Goal: Task Accomplishment & Management: Use online tool/utility

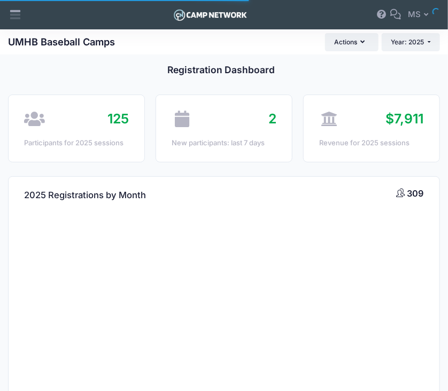
select select
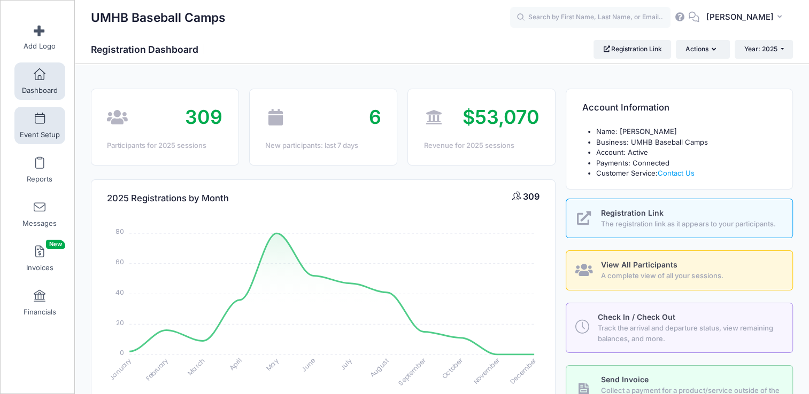
click at [43, 137] on span "Event Setup" at bounding box center [40, 134] width 40 height 9
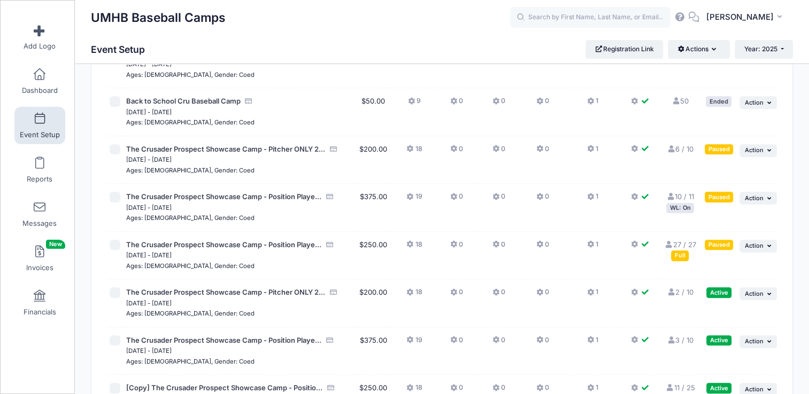
scroll to position [446, 0]
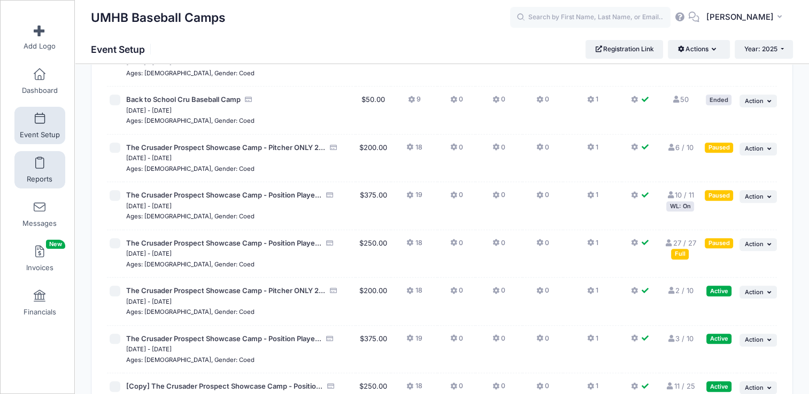
click at [34, 175] on span "Reports" at bounding box center [40, 179] width 26 height 9
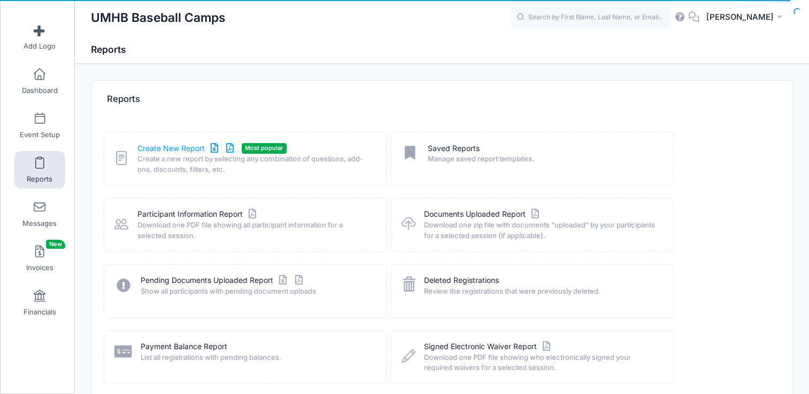
click at [173, 152] on link "Create New Report" at bounding box center [186, 148] width 99 height 11
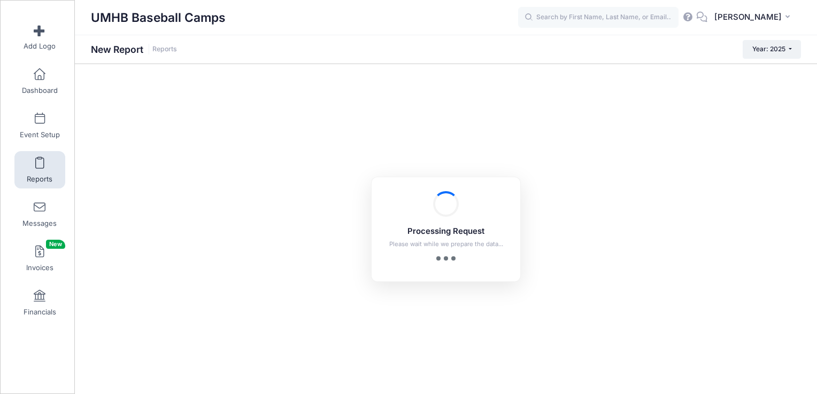
checkbox input "true"
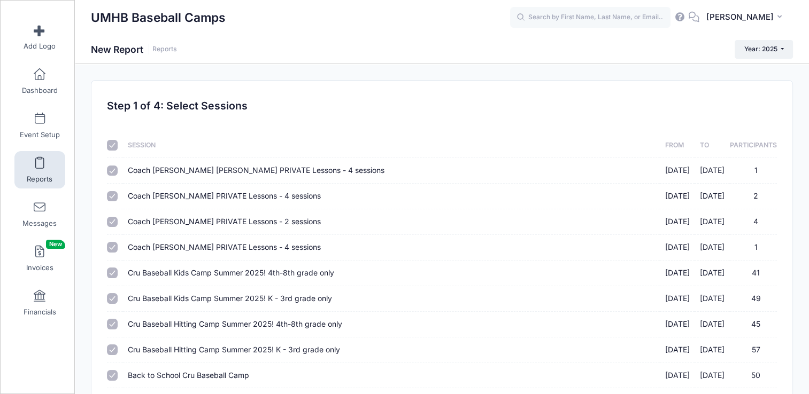
click at [116, 152] on th at bounding box center [114, 145] width 15 height 25
click at [114, 147] on input "checkbox" at bounding box center [112, 145] width 11 height 11
checkbox input "false"
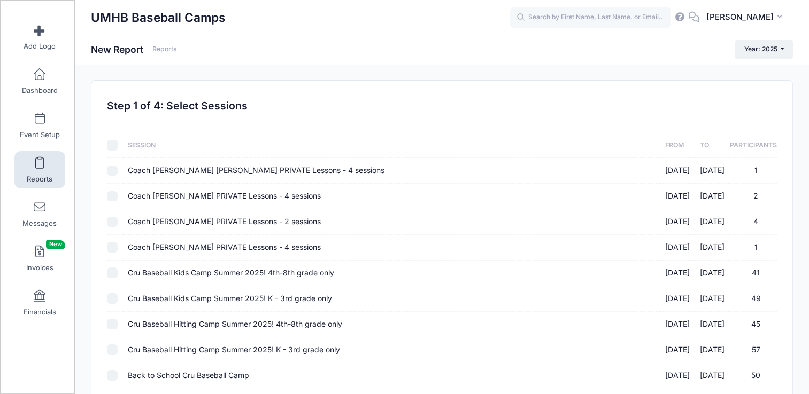
checkbox input "false"
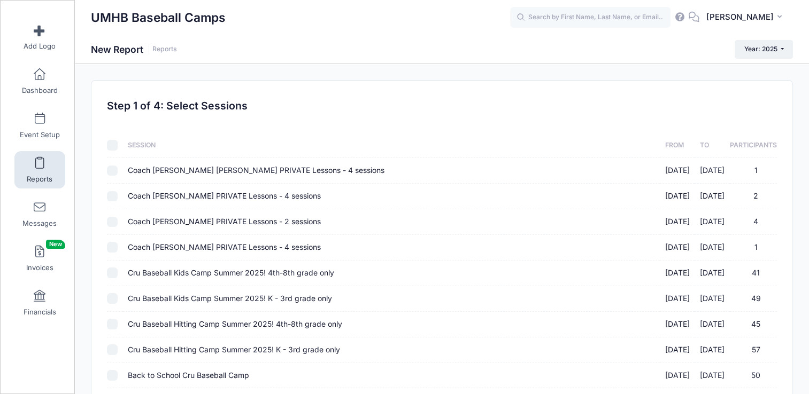
checkbox input "false"
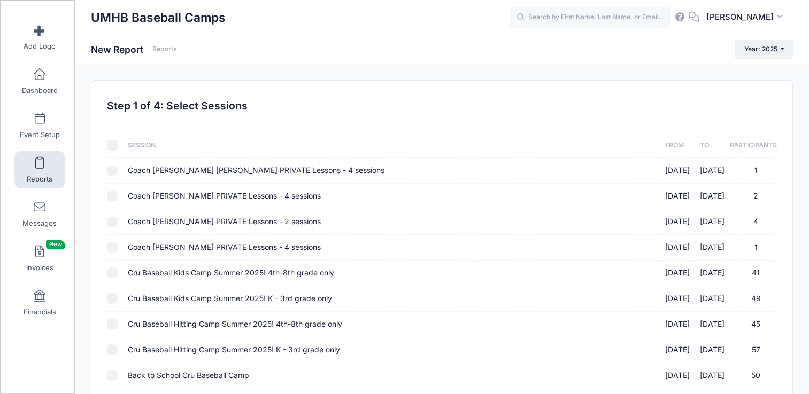
checkbox input "false"
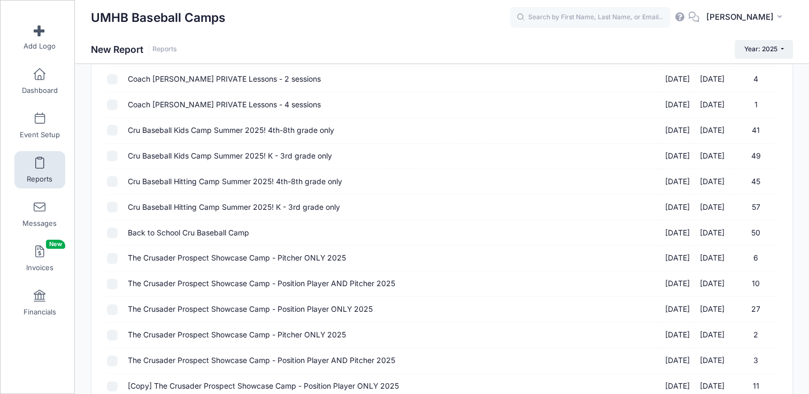
scroll to position [254, 0]
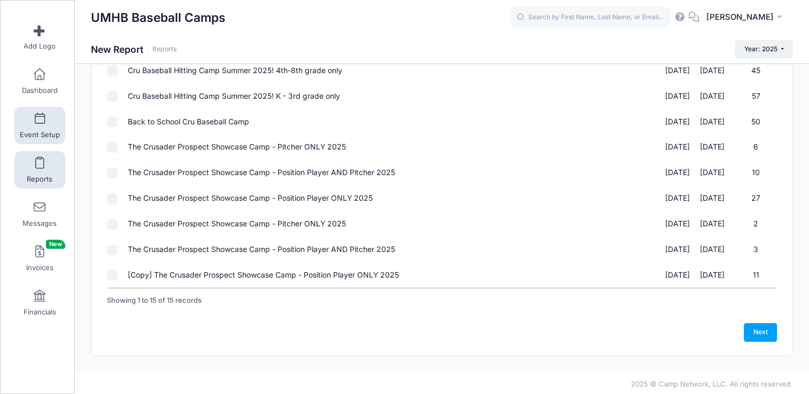
click at [37, 126] on link "Event Setup" at bounding box center [39, 125] width 51 height 37
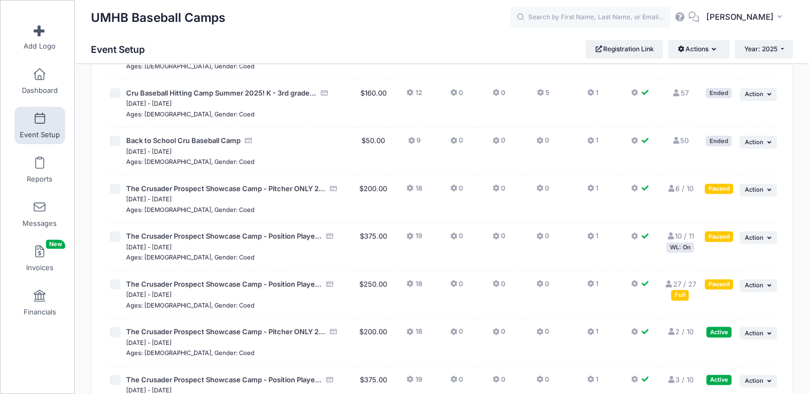
scroll to position [406, 0]
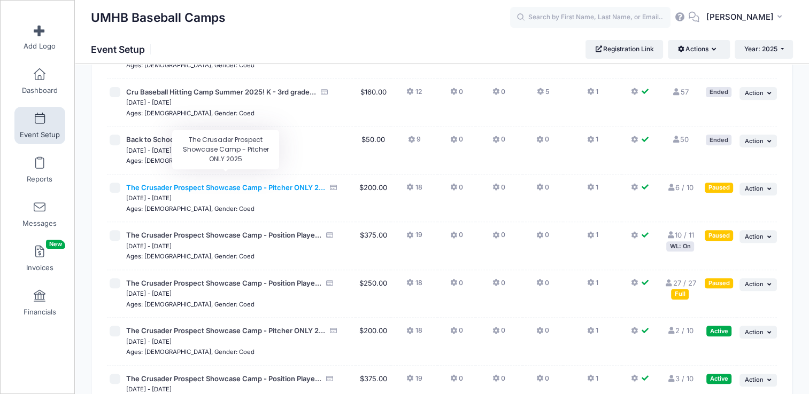
click at [268, 183] on span "The Crusader Prospect Showcase Camp - Pitcher ONLY 2..." at bounding box center [225, 187] width 199 height 9
click at [684, 183] on link "6 / 10 Full" at bounding box center [679, 187] width 27 height 9
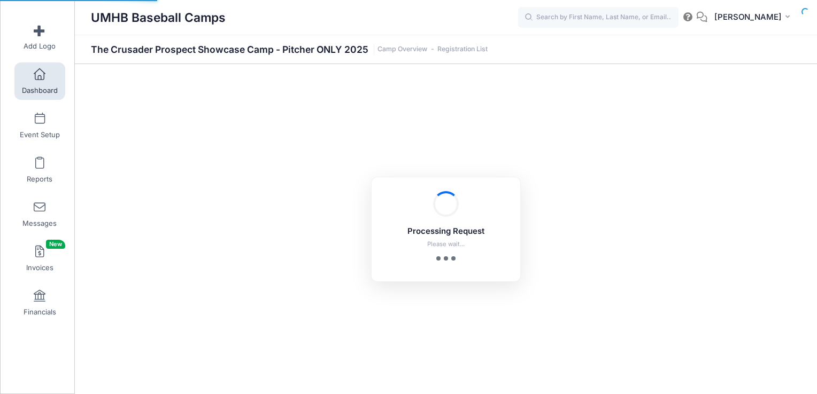
select select "10"
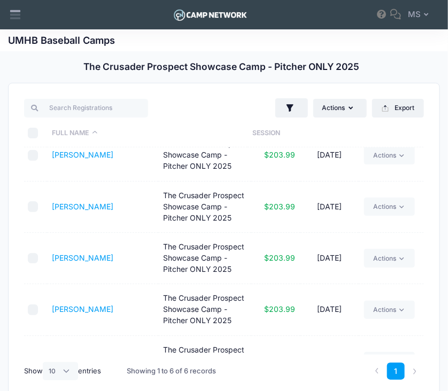
scroll to position [100, 0]
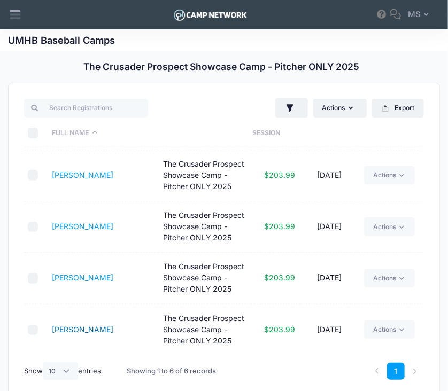
click at [78, 329] on link "[PERSON_NAME]" at bounding box center [82, 329] width 61 height 9
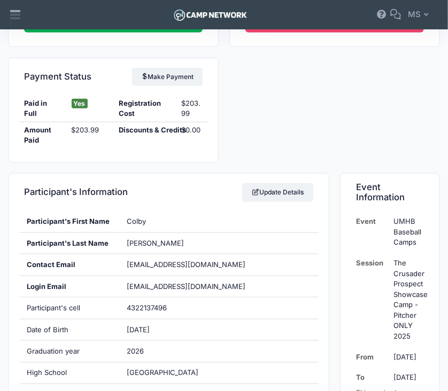
scroll to position [199, 0]
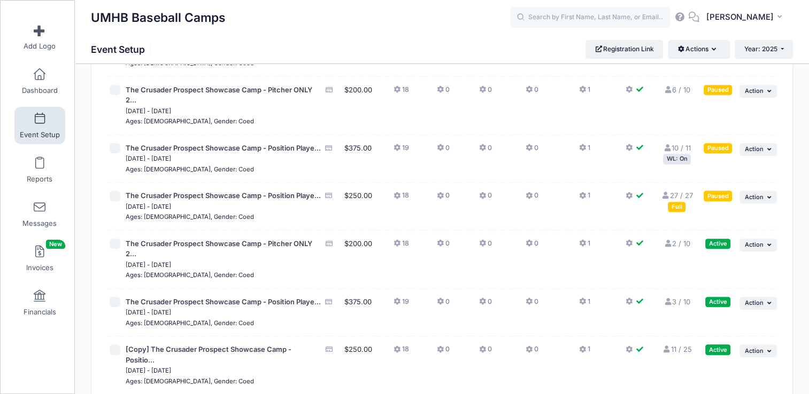
scroll to position [525, 0]
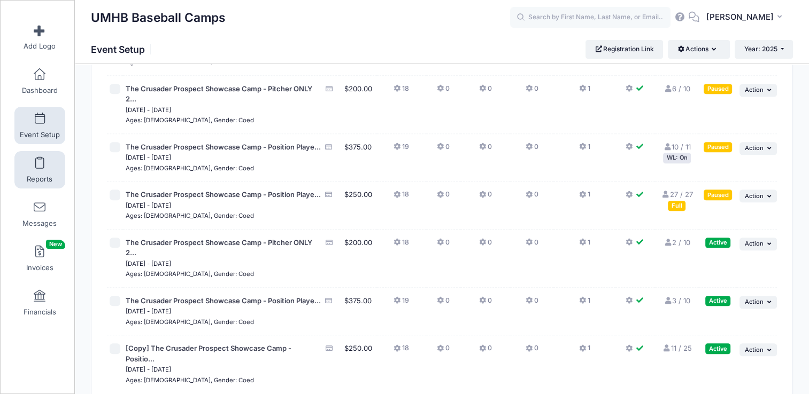
click at [32, 174] on link "Reports" at bounding box center [39, 169] width 51 height 37
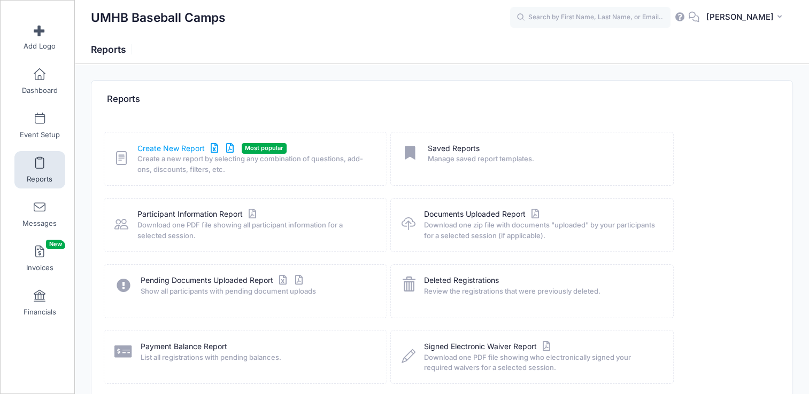
click at [152, 151] on link "Create New Report" at bounding box center [186, 148] width 99 height 11
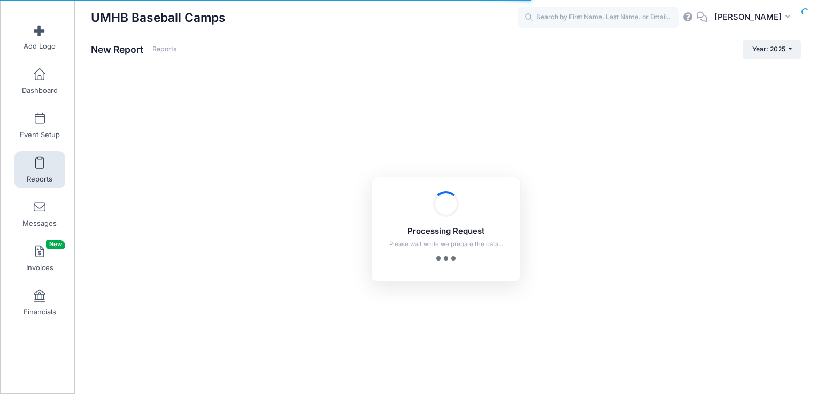
checkbox input "true"
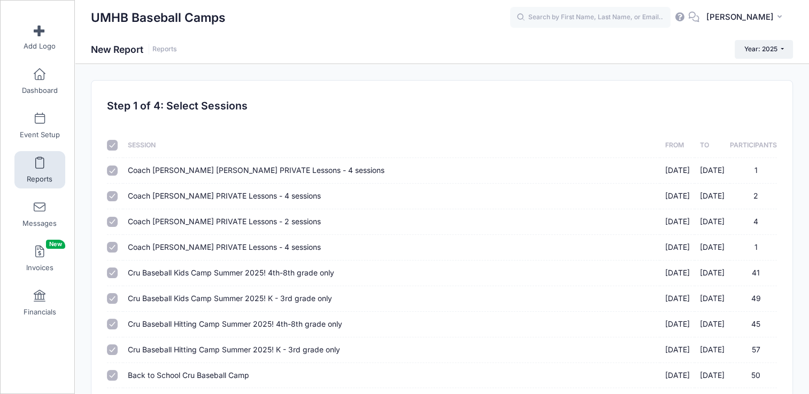
click at [117, 148] on input "checkbox" at bounding box center [112, 145] width 11 height 11
checkbox input "false"
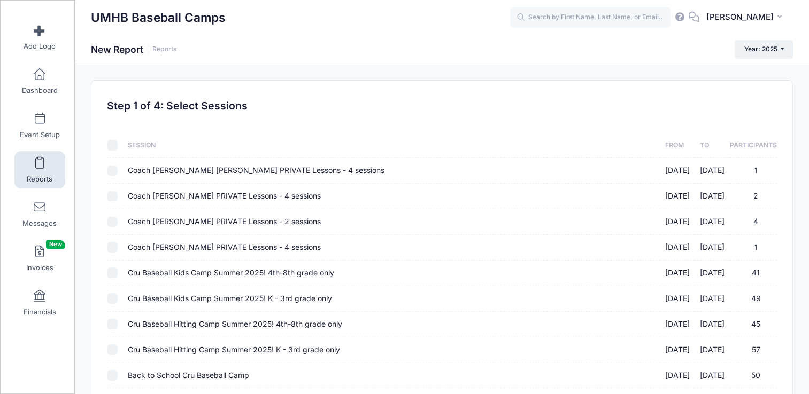
checkbox input "false"
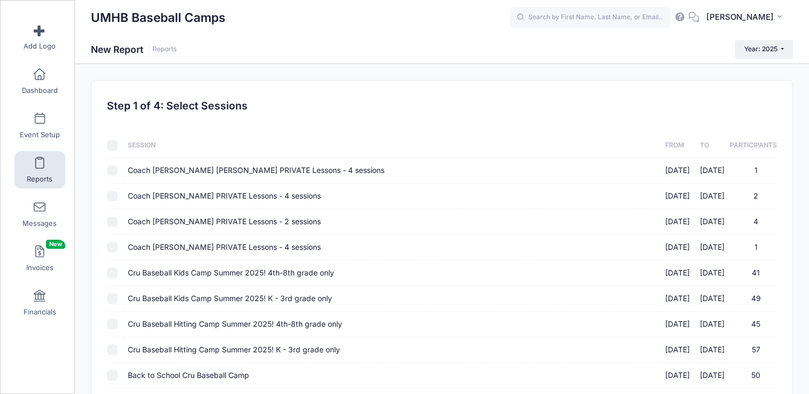
checkbox input "false"
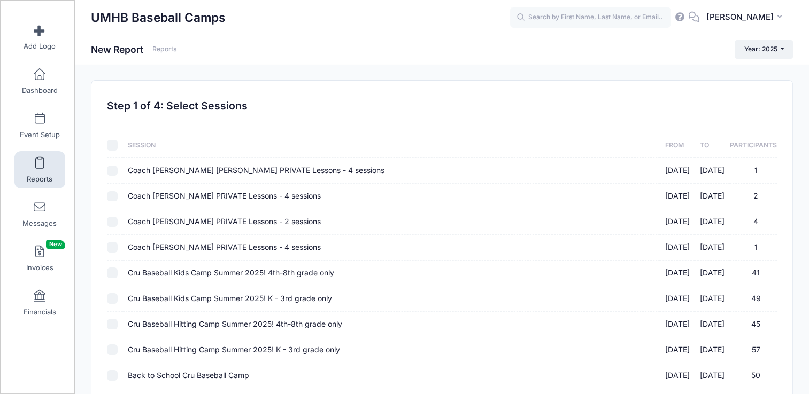
checkbox input "false"
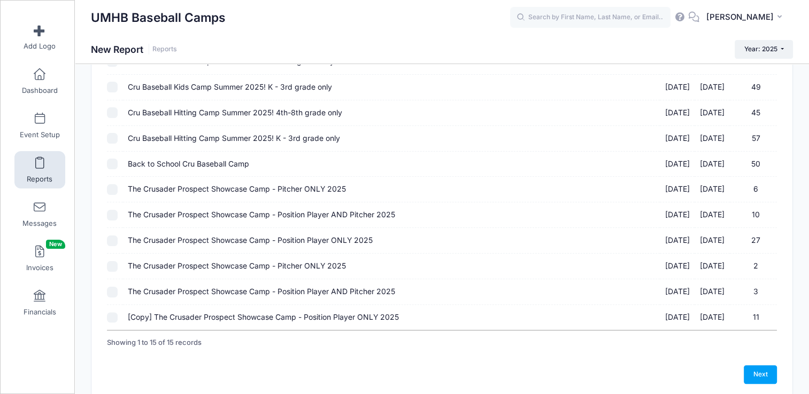
scroll to position [235, 0]
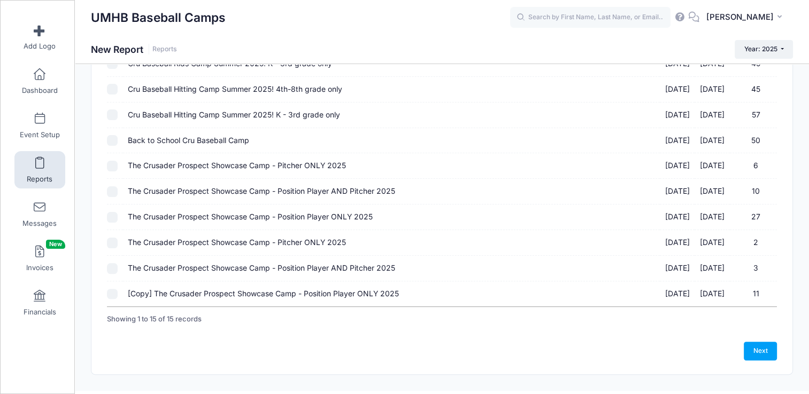
click at [113, 169] on input "The Crusader Prospect Showcase Camp - Pitcher ONLY 2025 [DATE] - [DATE] 6" at bounding box center [112, 166] width 11 height 11
checkbox input "true"
click at [112, 191] on input "The Crusader Prospect Showcase Camp - Position Player AND Pitcher 2025 [DATE] -…" at bounding box center [112, 192] width 11 height 11
checkbox input "true"
click at [113, 217] on input "The Crusader Prospect Showcase Camp - Position Player ONLY 2025 [DATE] - [DATE]…" at bounding box center [112, 217] width 11 height 11
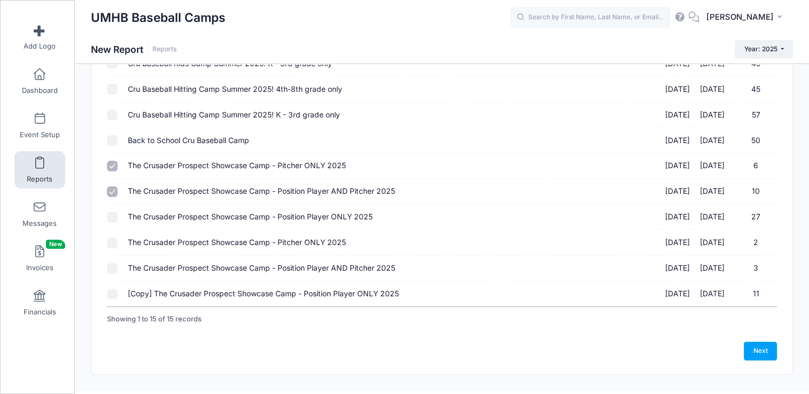
checkbox input "true"
click at [771, 355] on link "Next" at bounding box center [759, 351] width 33 height 18
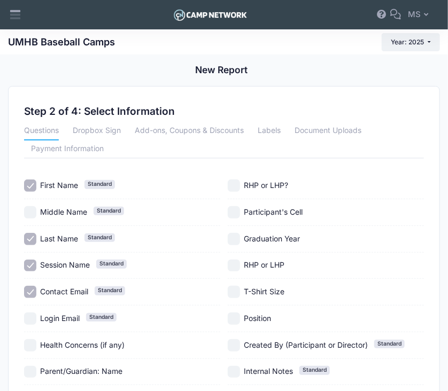
click at [27, 267] on input "Session Name Standard" at bounding box center [30, 266] width 12 height 12
checkbox input "false"
click at [30, 300] on div "Contact Email Standard" at bounding box center [122, 292] width 196 height 27
checkbox input "false"
click at [28, 270] on input "Session Name Standard" at bounding box center [30, 266] width 12 height 12
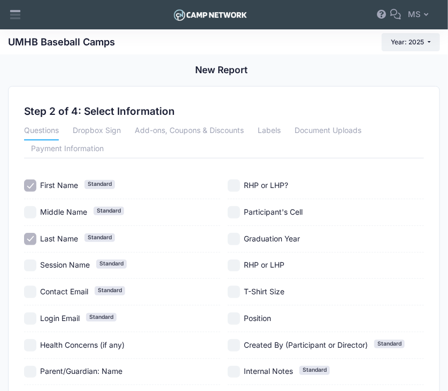
checkbox input "true"
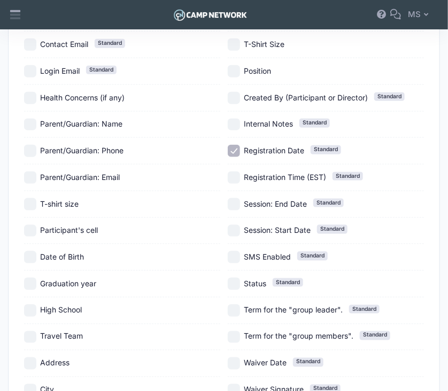
scroll to position [259, 0]
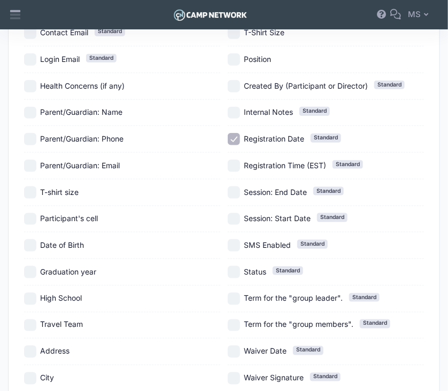
click at [33, 270] on input "Graduation year" at bounding box center [30, 272] width 12 height 12
checkbox input "true"
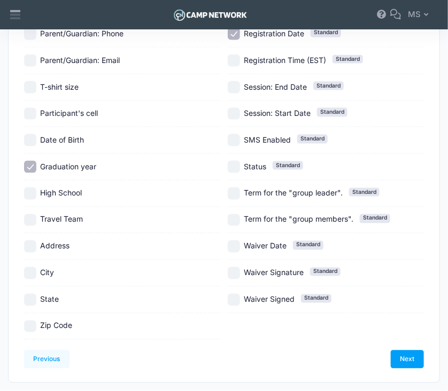
scroll to position [369, 0]
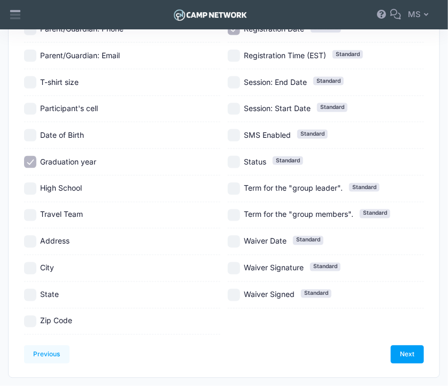
click at [31, 267] on input "City" at bounding box center [30, 268] width 12 height 12
checkbox input "true"
click at [32, 289] on input "State" at bounding box center [30, 295] width 12 height 12
checkbox input "true"
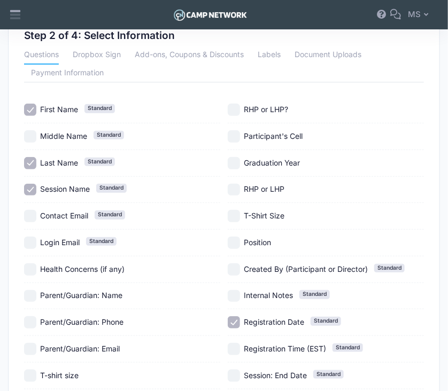
scroll to position [79, 0]
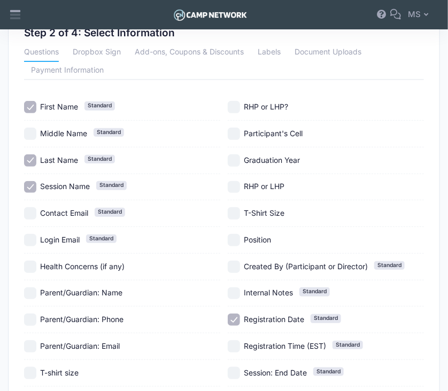
click at [232, 160] on input "Graduation Year" at bounding box center [234, 160] width 12 height 12
checkbox input "true"
click at [230, 102] on input "RHP or LHP?" at bounding box center [234, 107] width 12 height 12
checkbox input "true"
click at [236, 183] on input "RHP or LHP" at bounding box center [234, 187] width 12 height 12
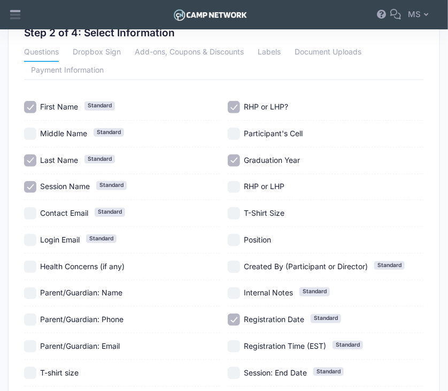
checkbox input "true"
click at [235, 239] on input "Position" at bounding box center [234, 240] width 12 height 12
checkbox input "true"
click at [235, 316] on input "Registration Date Standard" at bounding box center [234, 320] width 12 height 12
checkbox input "false"
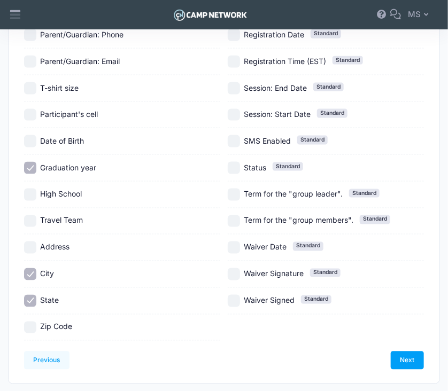
scroll to position [386, 0]
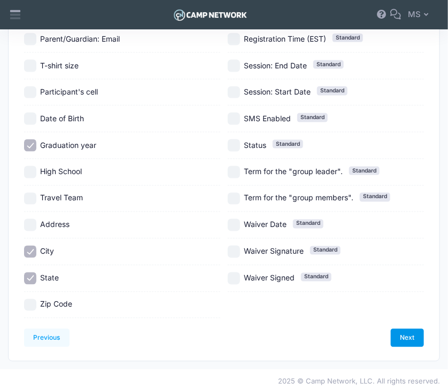
click at [407, 337] on link "Next" at bounding box center [407, 338] width 33 height 18
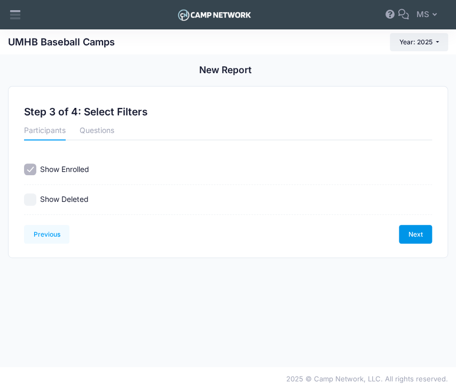
click at [413, 236] on link "Next" at bounding box center [415, 234] width 33 height 18
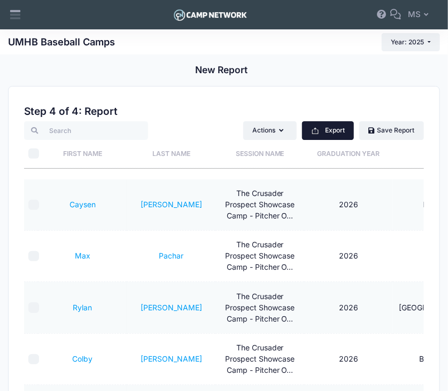
click at [331, 131] on button "Export" at bounding box center [328, 130] width 52 height 18
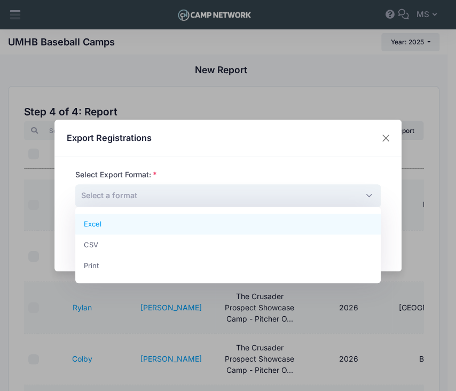
click at [192, 192] on span "Select a format" at bounding box center [228, 195] width 306 height 23
select select "excel"
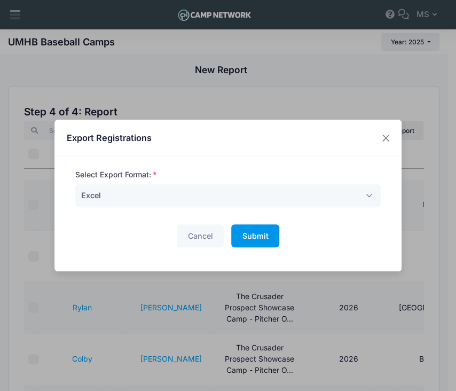
click at [246, 234] on span "Submit" at bounding box center [255, 235] width 26 height 9
